Goal: Task Accomplishment & Management: Manage account settings

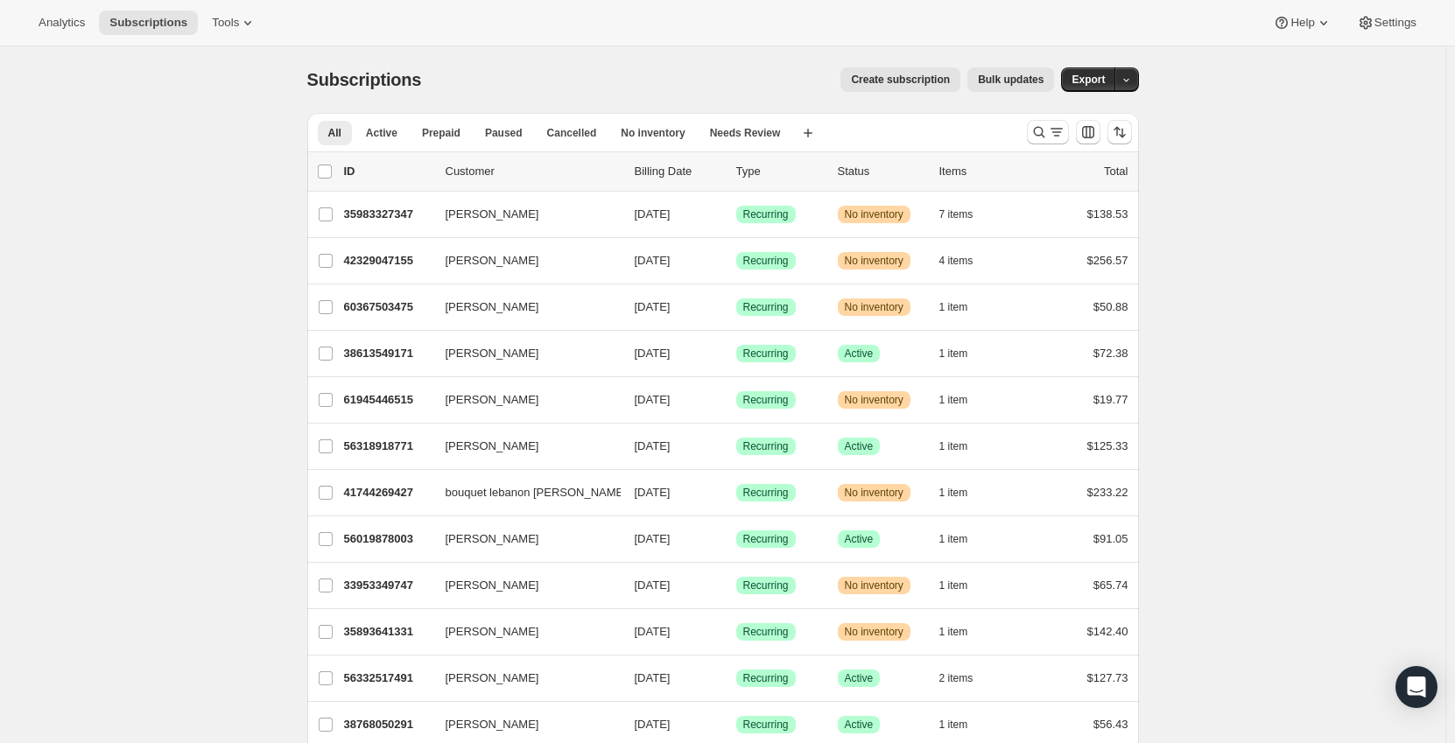
click at [1055, 117] on div at bounding box center [1079, 132] width 119 height 35
click at [1054, 129] on icon "Search and filter results" at bounding box center [1057, 132] width 18 height 18
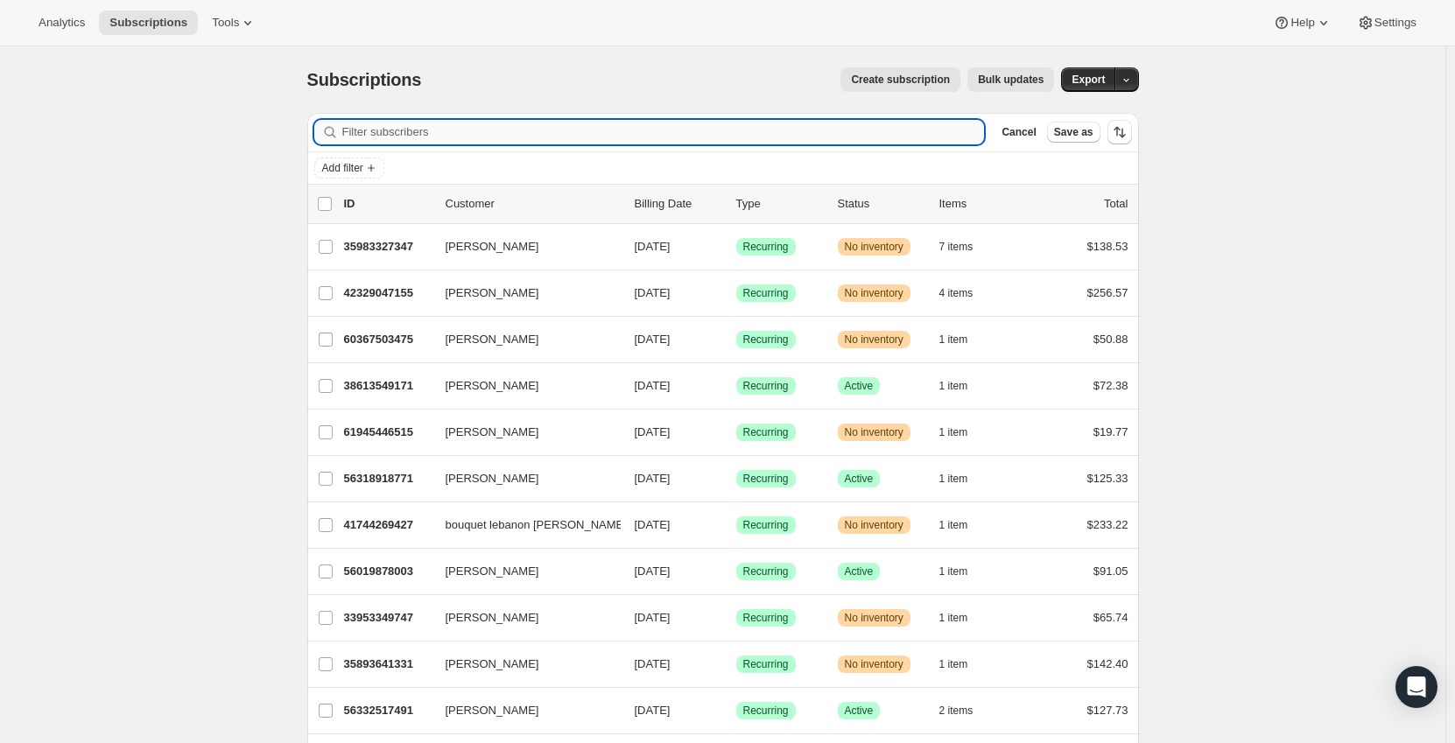
click at [731, 139] on input "Filter subscribers" at bounding box center [663, 132] width 642 height 25
paste input "[EMAIL_ADDRESS][DOMAIN_NAME]"
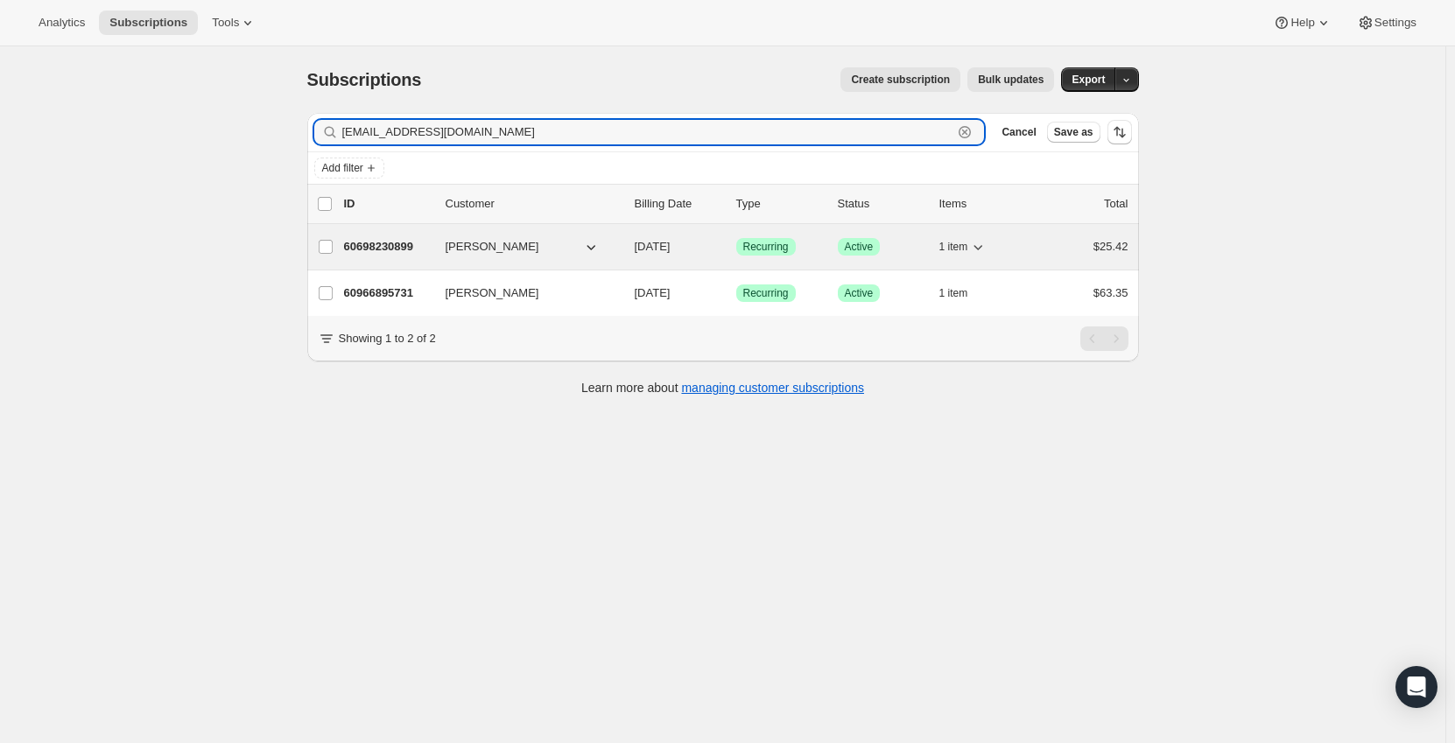
type input "[EMAIL_ADDRESS][DOMAIN_NAME]"
click at [484, 242] on span "[PERSON_NAME]" at bounding box center [493, 247] width 94 height 18
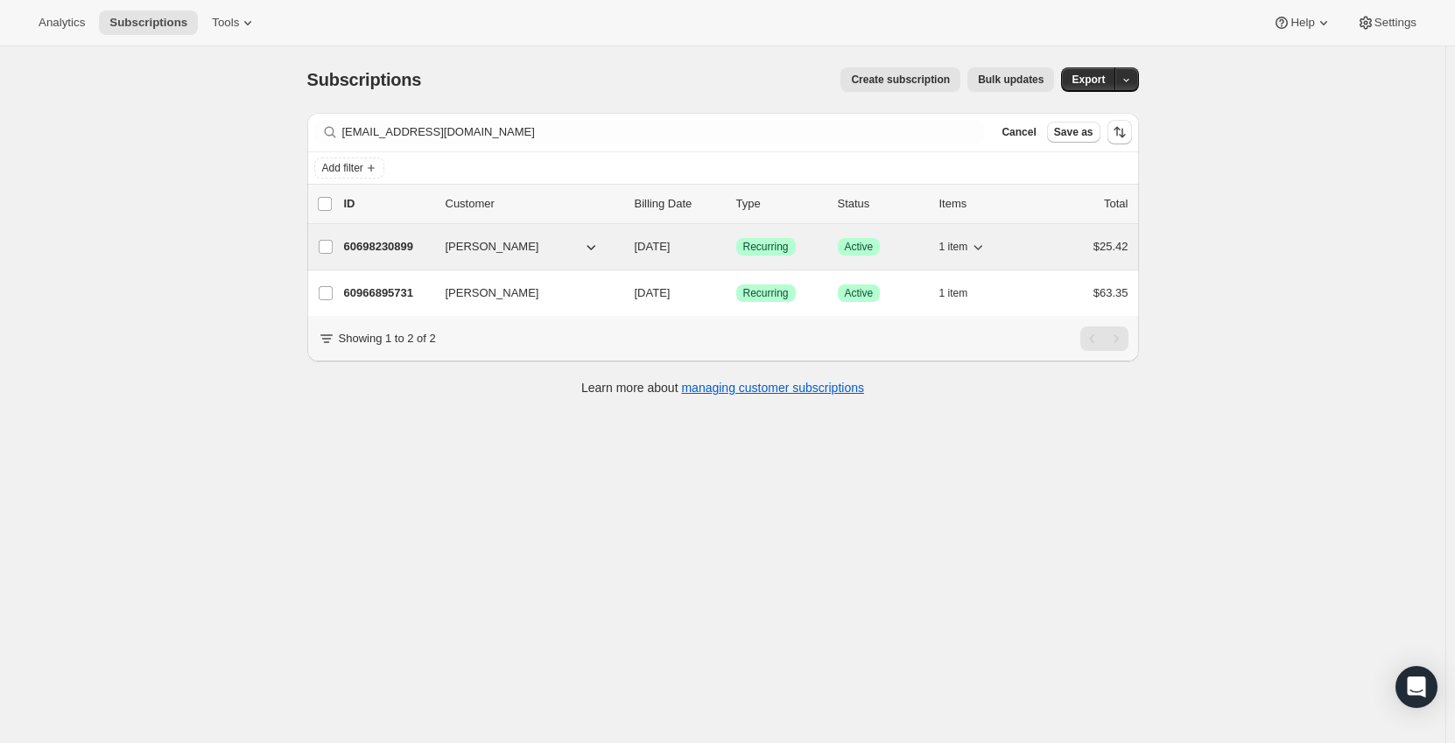
click at [1037, 250] on div "60698230899 [PERSON_NAME] [DATE] Success Recurring Success Active 1 item $25.42" at bounding box center [736, 247] width 784 height 25
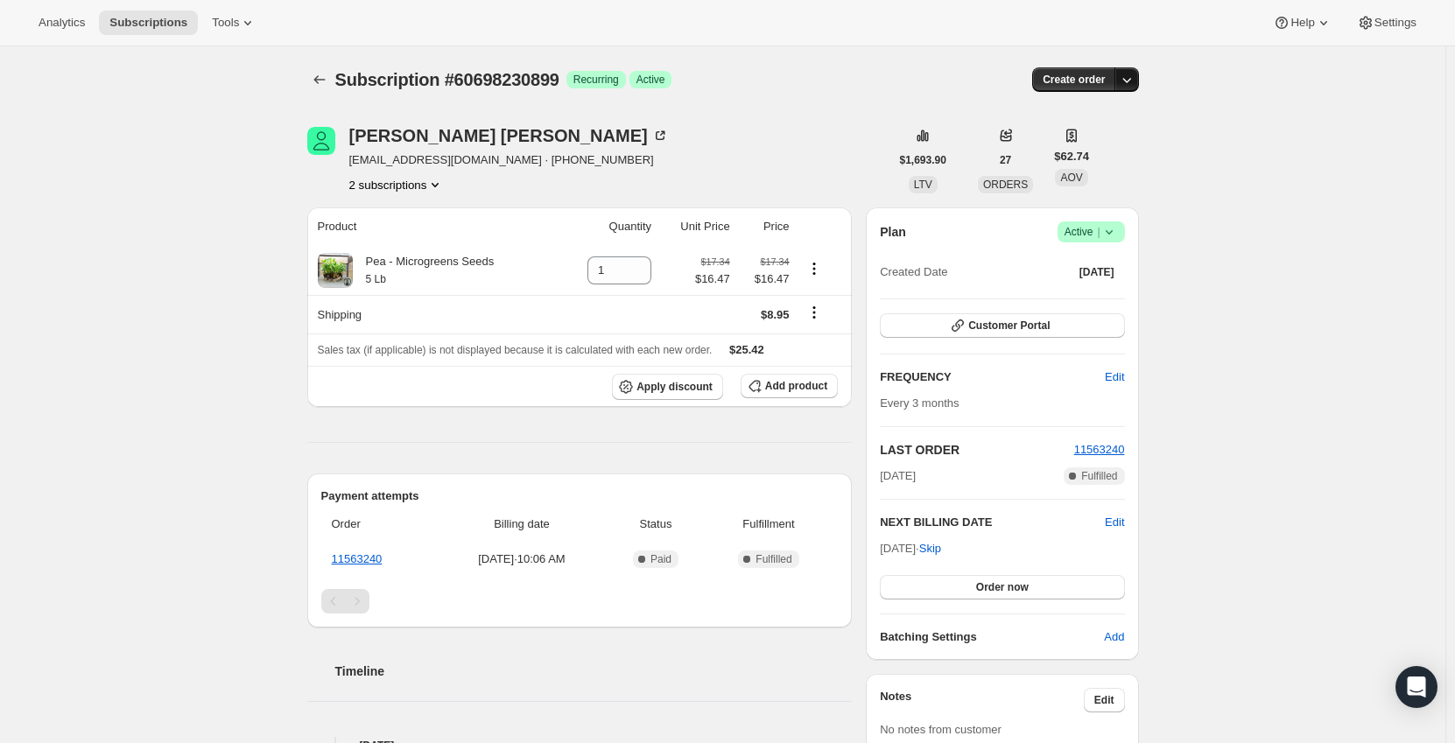
click at [1133, 77] on icon "button" at bounding box center [1127, 80] width 18 height 18
click at [1196, 194] on div "Subscription #60698230899. This page is ready Subscription #60698230899 Success…" at bounding box center [722, 647] width 1445 height 1203
click at [1112, 233] on icon at bounding box center [1108, 232] width 7 height 4
click at [1094, 296] on span "Cancel subscription" at bounding box center [1096, 296] width 99 height 13
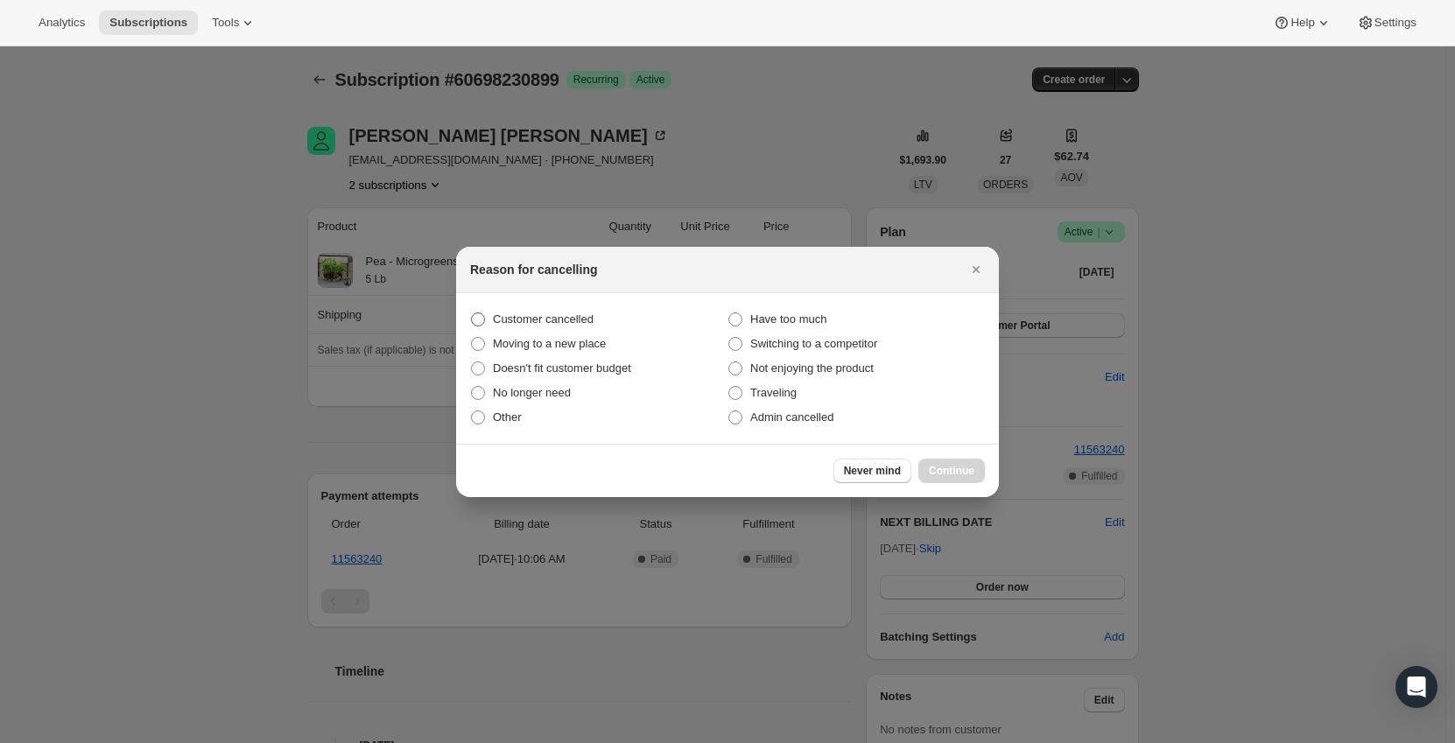
click at [564, 320] on span "Customer cancelled" at bounding box center [543, 318] width 101 height 13
click at [472, 313] on input "Customer cancelled" at bounding box center [471, 312] width 1 height 1
radio input "true"
click at [951, 469] on span "Continue" at bounding box center [952, 471] width 46 height 14
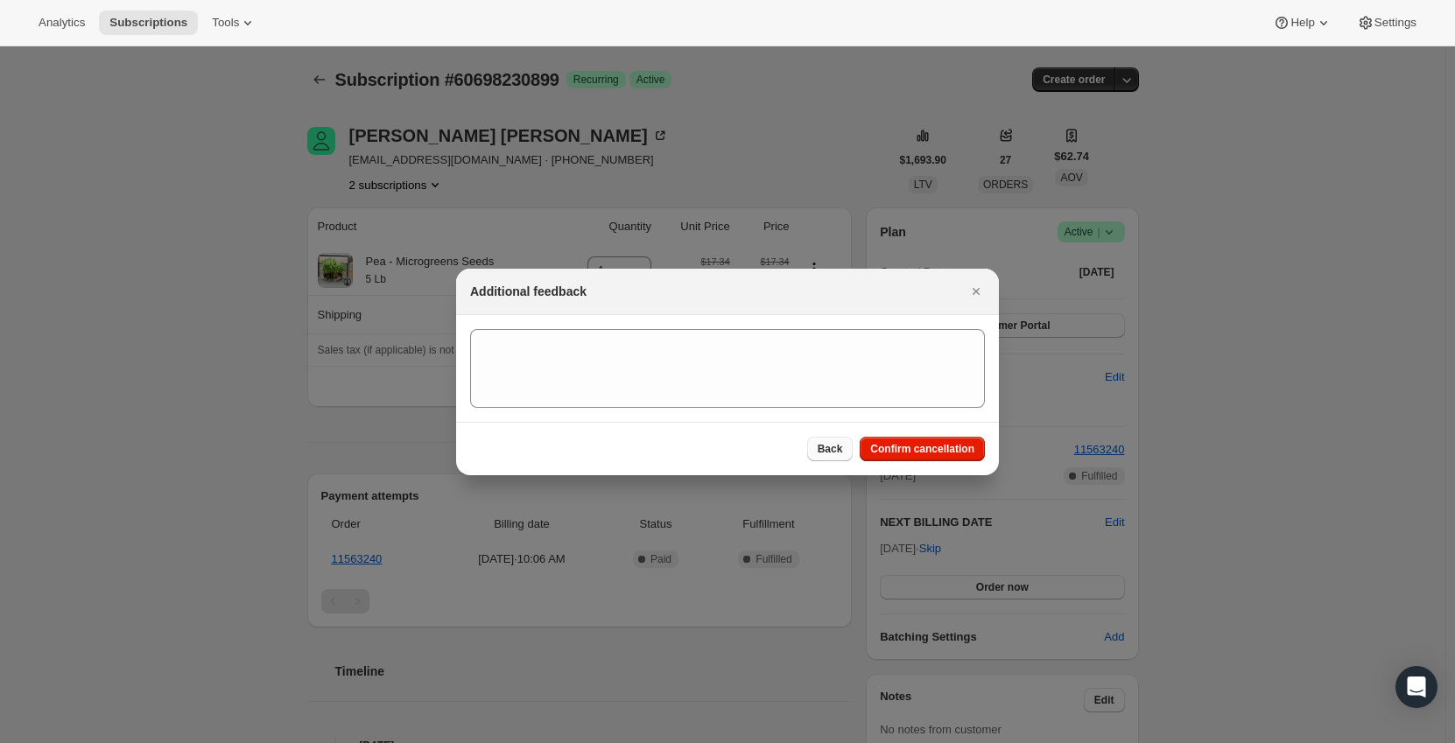
click at [843, 454] on span "Back" at bounding box center [830, 449] width 25 height 14
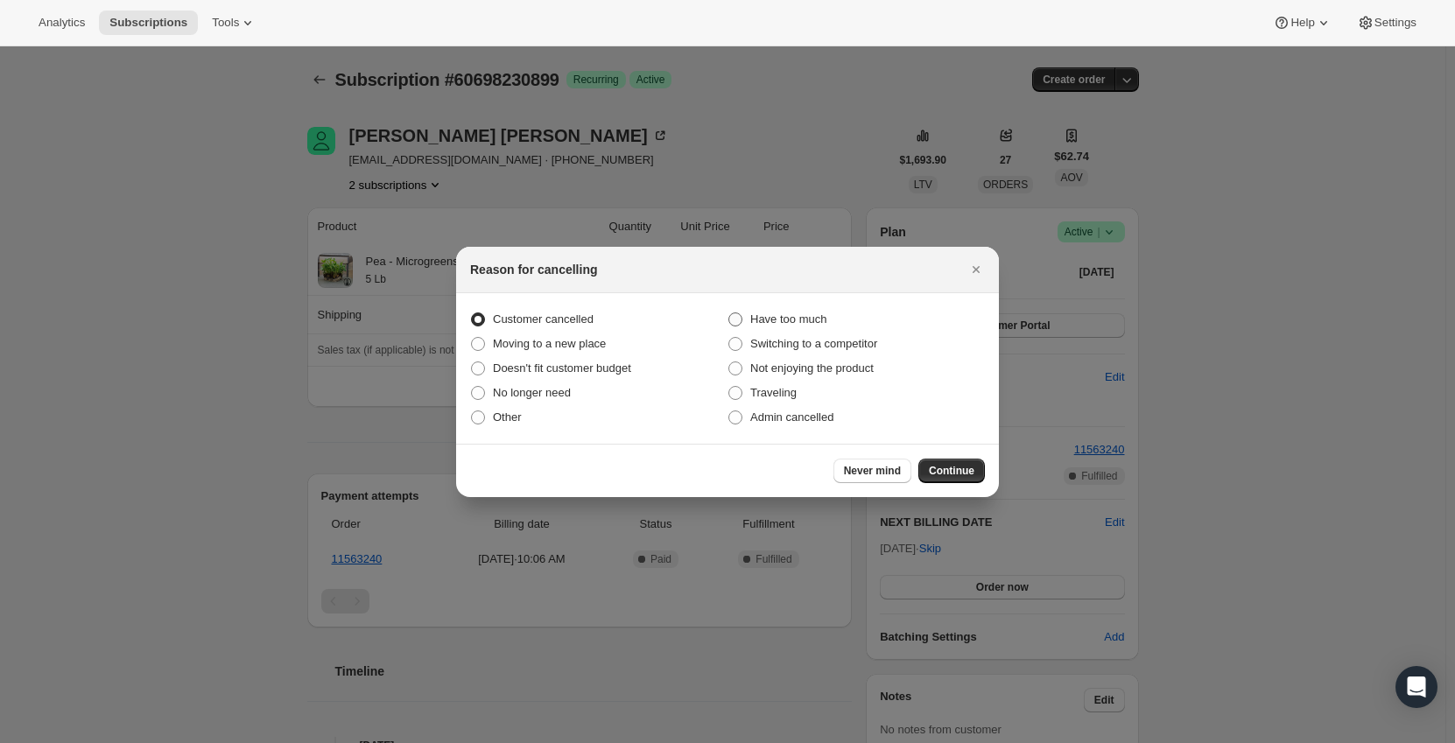
click at [821, 319] on span "Have too much" at bounding box center [788, 318] width 76 height 13
click at [729, 313] on input "Have too much" at bounding box center [728, 312] width 1 height 1
radio input "true"
radio input "false"
click at [950, 466] on span "Continue" at bounding box center [952, 471] width 46 height 14
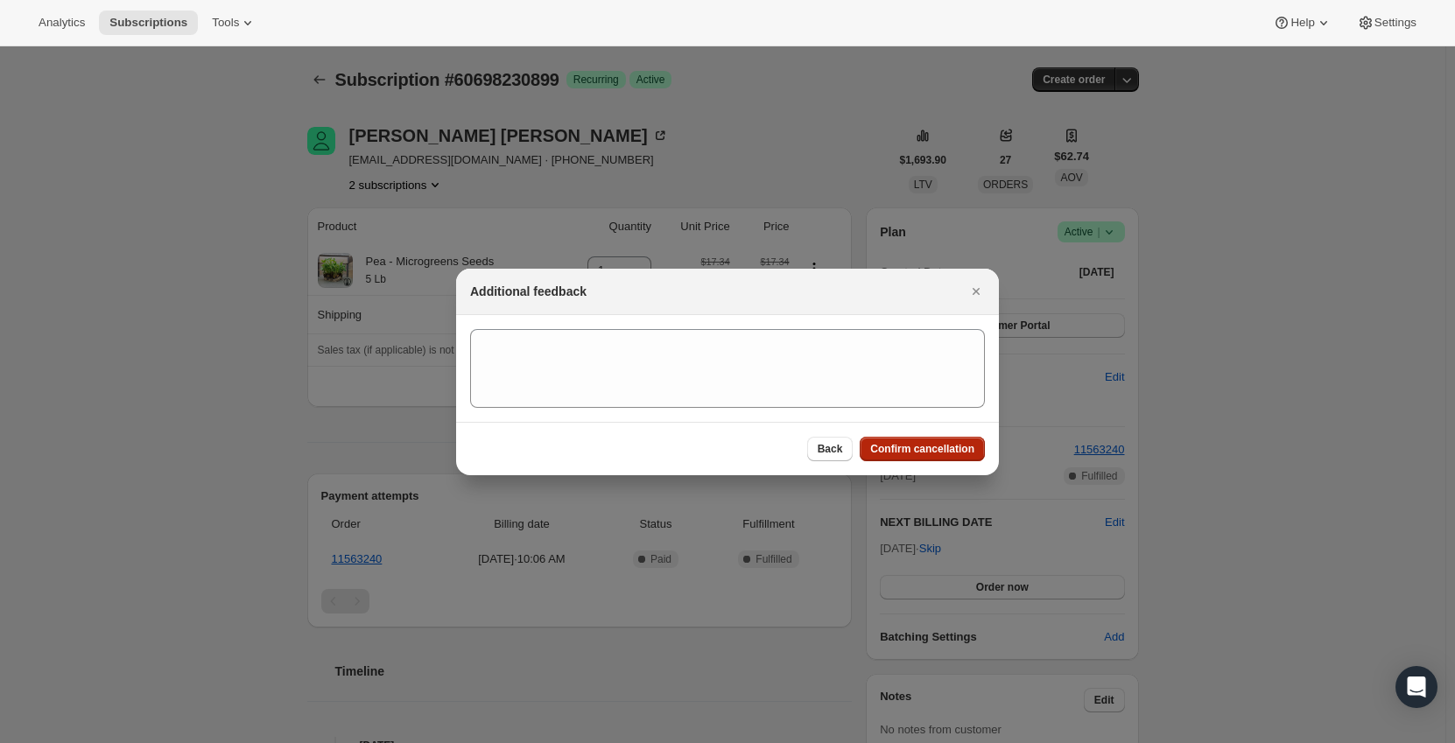
click at [924, 456] on button "Confirm cancellation" at bounding box center [922, 449] width 125 height 25
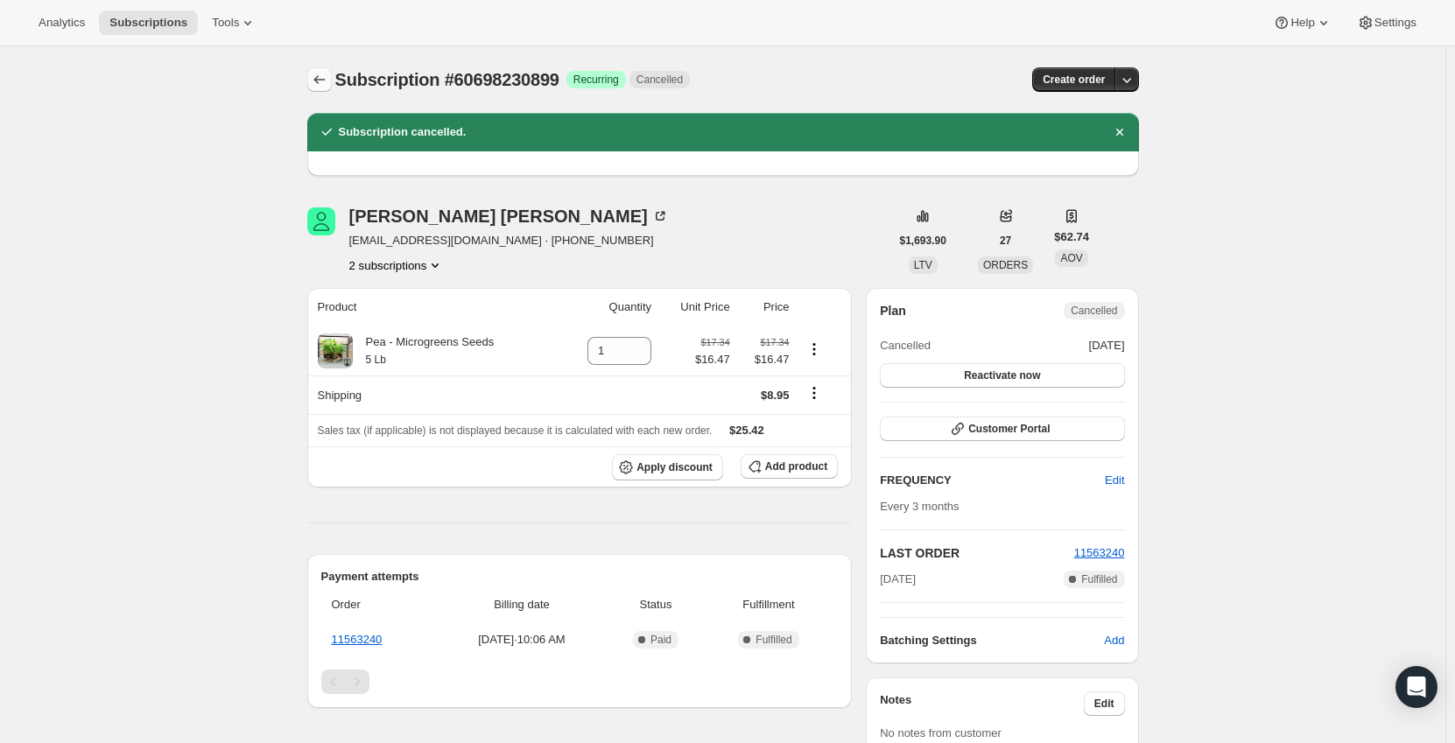
click at [319, 74] on icon "Subscriptions" at bounding box center [320, 80] width 18 height 18
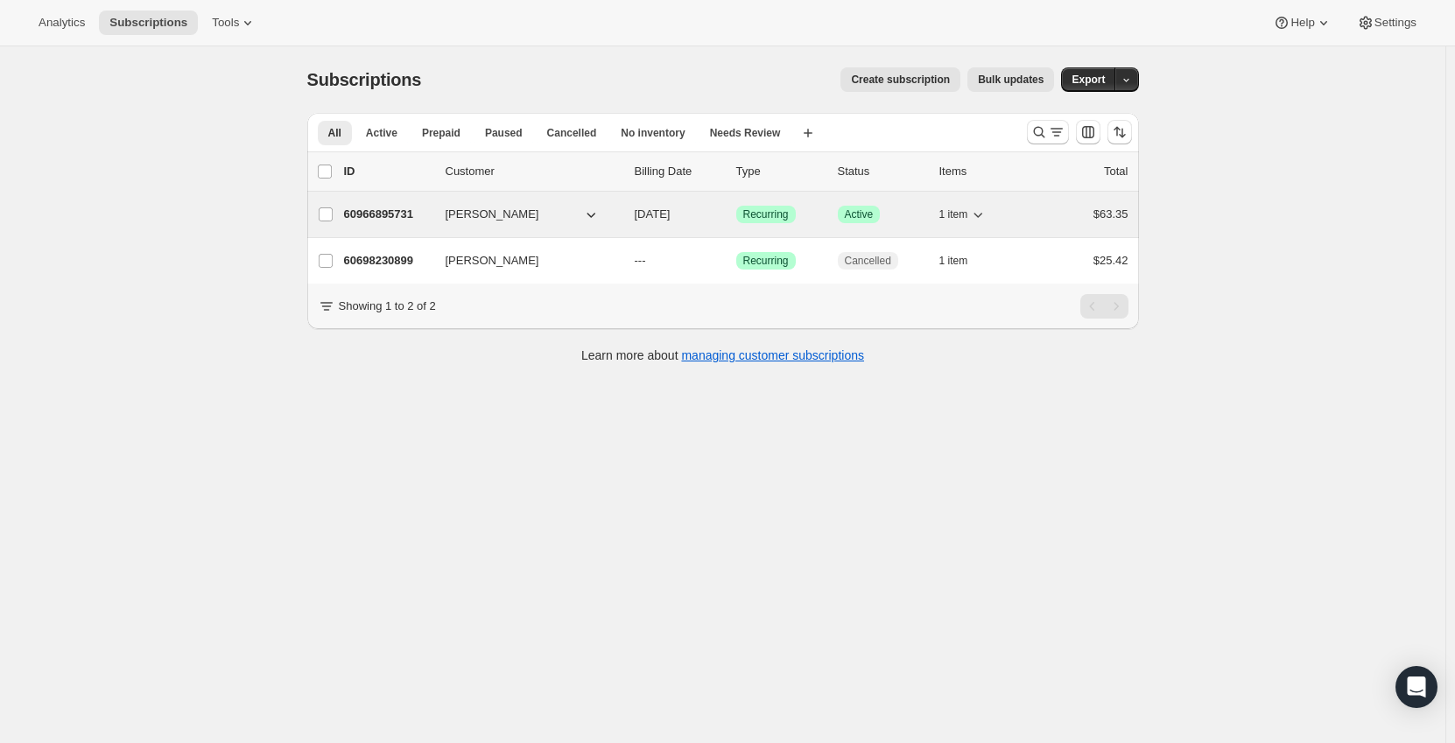
click at [509, 203] on div "60966895731 [PERSON_NAME] [DATE] Success Recurring Success Active 1 item $63.35" at bounding box center [736, 214] width 784 height 25
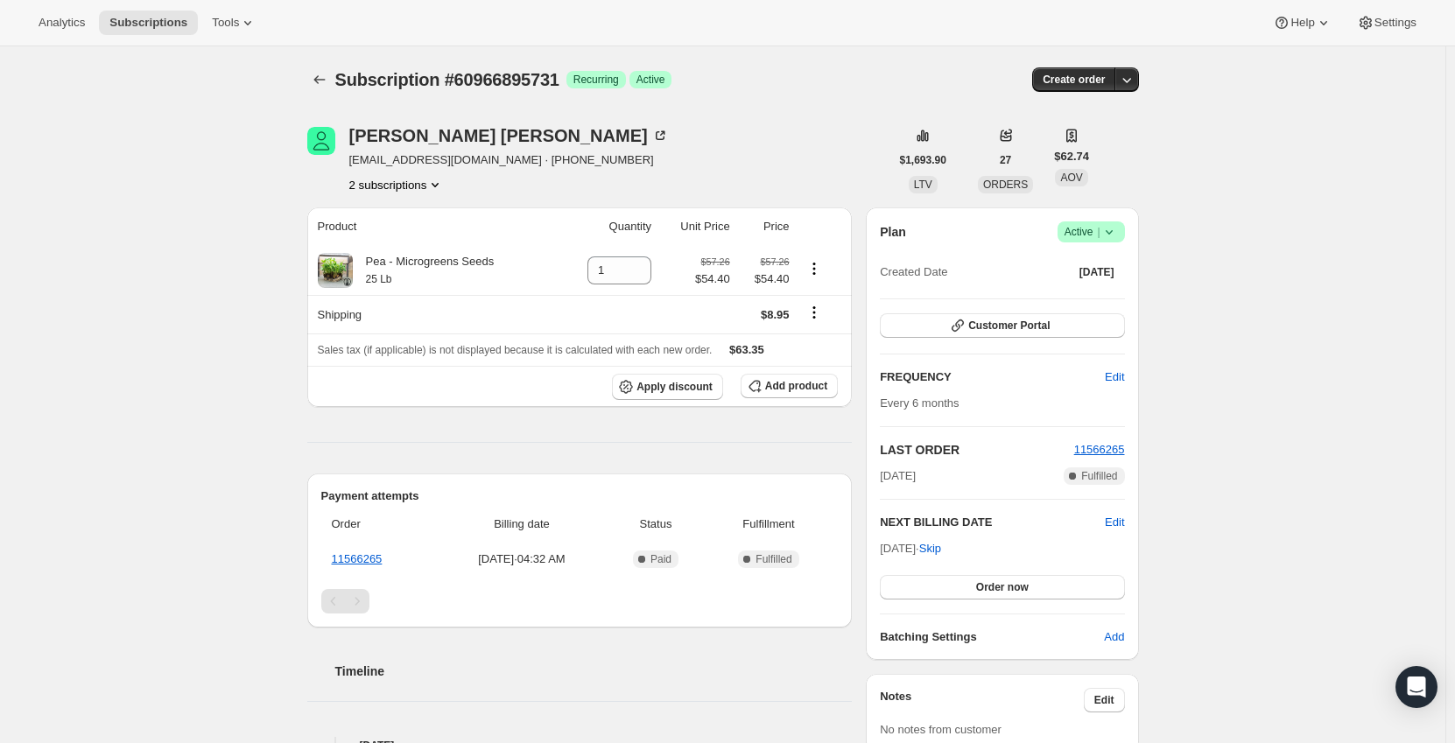
click at [1110, 233] on icon at bounding box center [1109, 232] width 18 height 18
click at [1088, 294] on span "Cancel subscription" at bounding box center [1096, 296] width 99 height 13
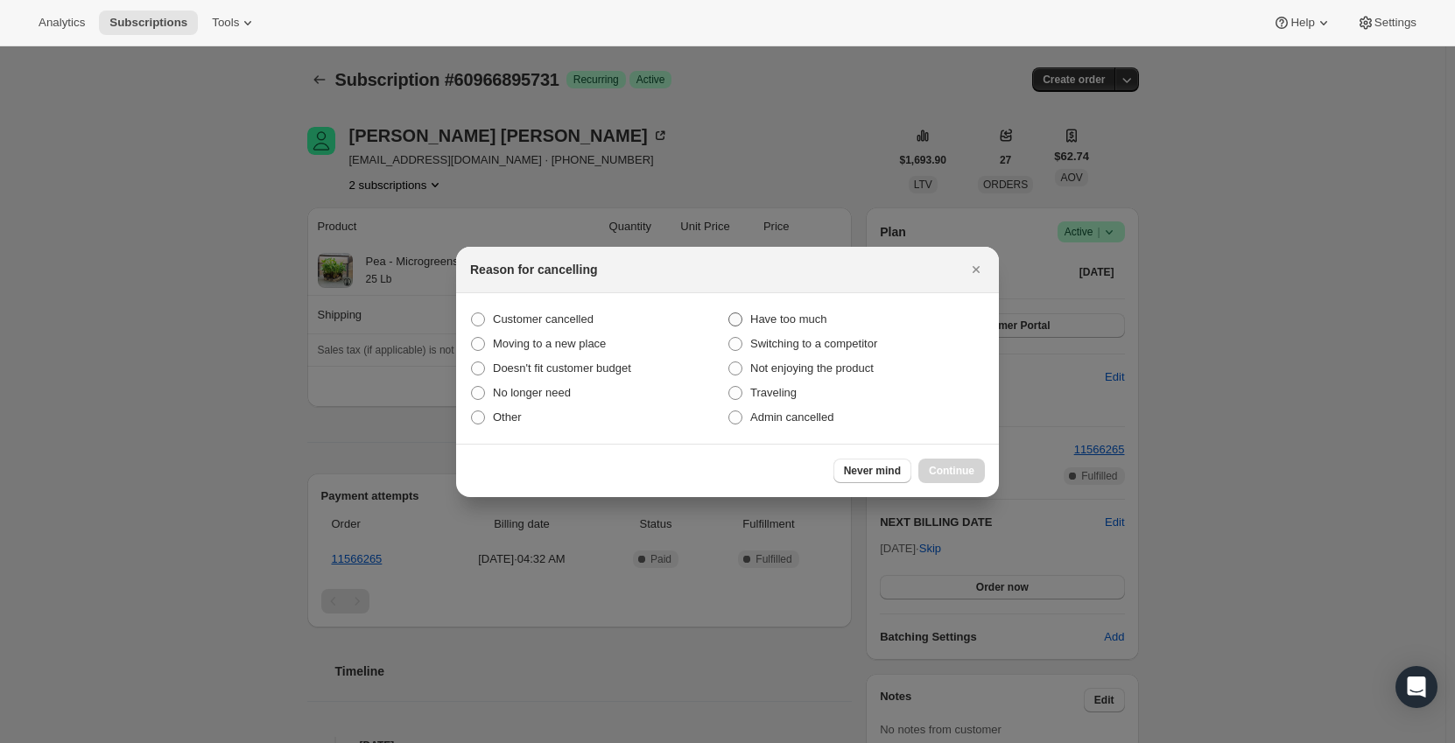
click at [817, 326] on span "Have too much" at bounding box center [788, 320] width 76 height 18
click at [729, 313] on input "Have too much" at bounding box center [728, 312] width 1 height 1
radio input "true"
click at [971, 476] on span "Continue" at bounding box center [952, 471] width 46 height 14
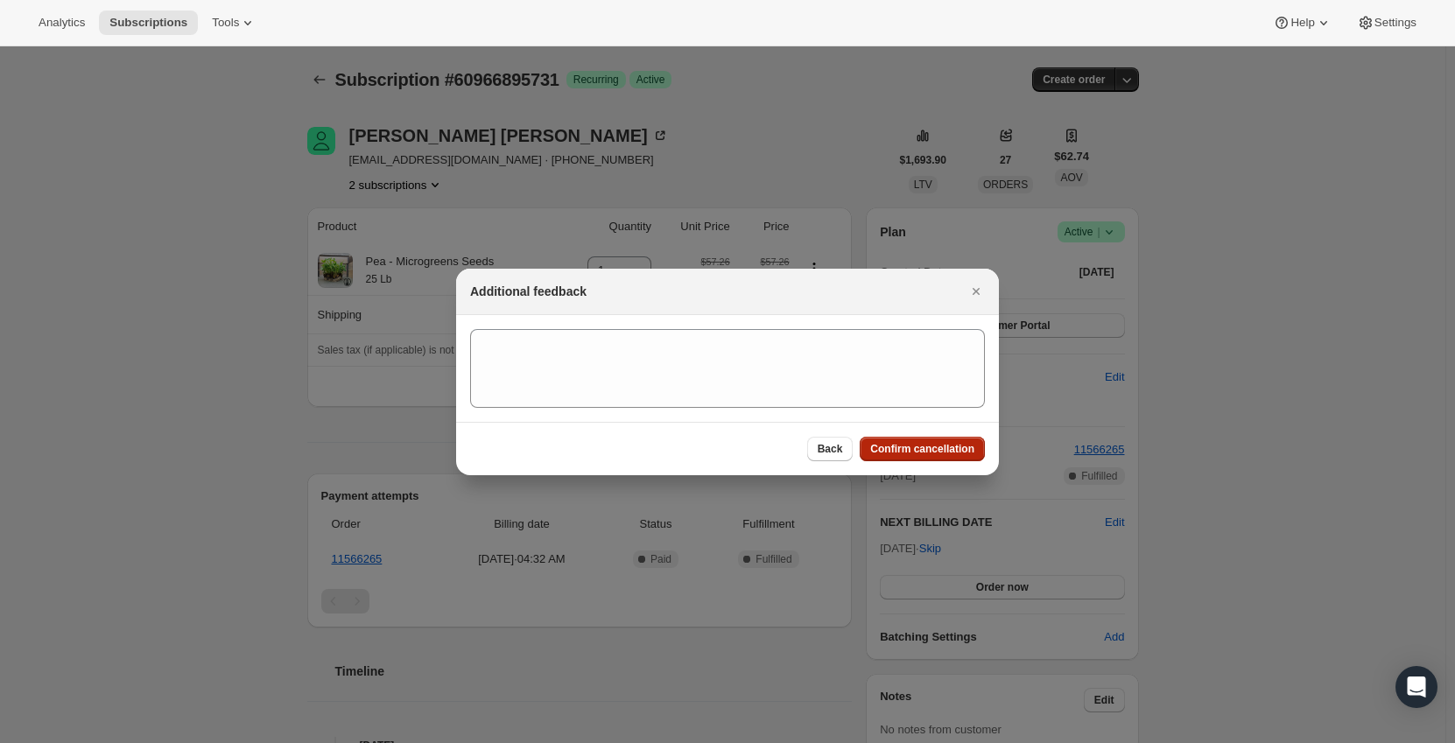
click at [934, 450] on span "Confirm cancellation" at bounding box center [922, 449] width 104 height 14
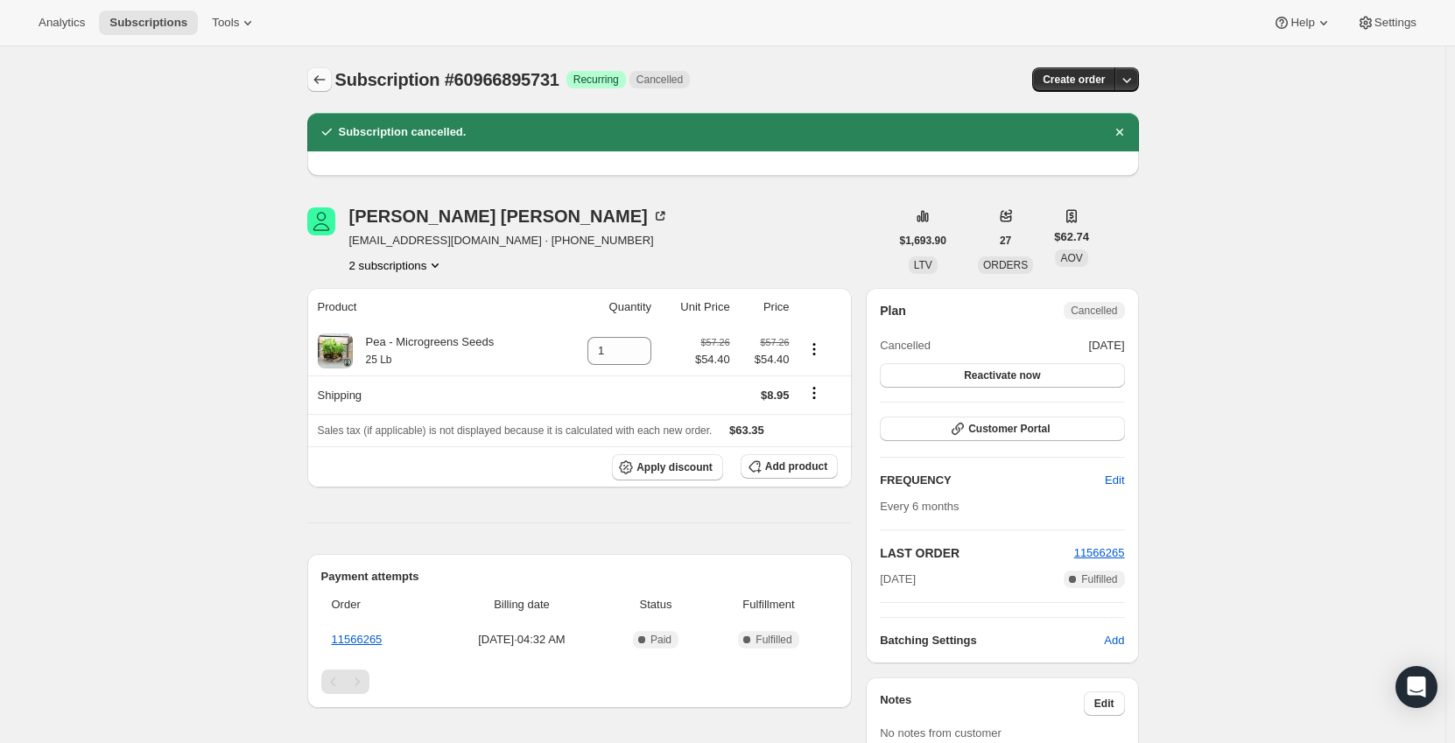
click at [324, 76] on icon "Subscriptions" at bounding box center [320, 80] width 18 height 18
